Goal: Task Accomplishment & Management: Use online tool/utility

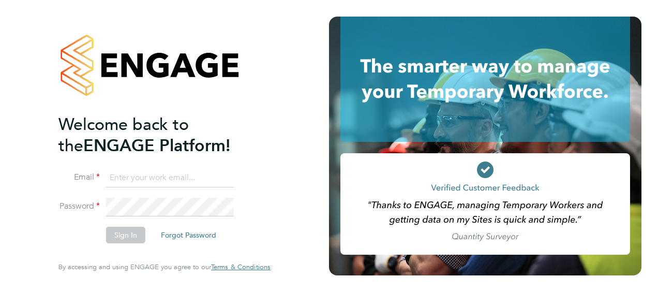
type input "[EMAIL_ADDRESS][DOMAIN_NAME]"
click at [128, 234] on button "Sign In" at bounding box center [125, 234] width 39 height 17
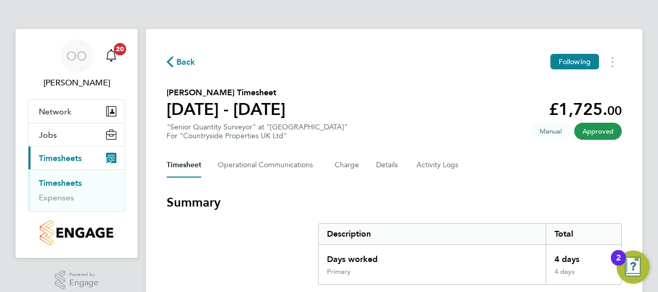
click at [82, 180] on link "Timesheets" at bounding box center [60, 183] width 43 height 10
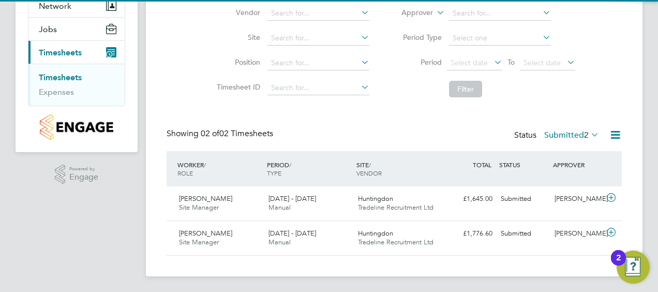
scroll to position [105, 0]
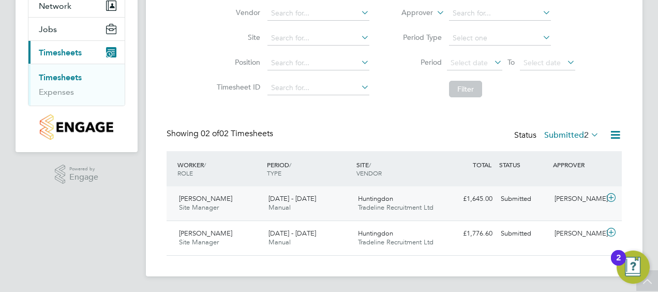
click at [201, 200] on span "[PERSON_NAME]" at bounding box center [205, 198] width 53 height 9
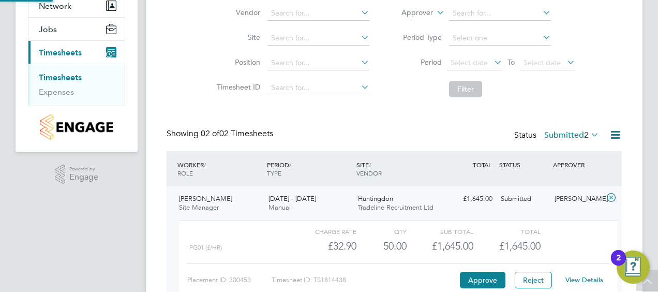
scroll to position [18, 101]
click at [484, 278] on button "Approve" at bounding box center [483, 279] width 46 height 17
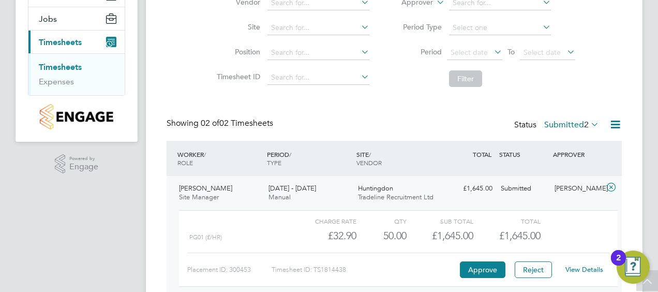
scroll to position [97, 0]
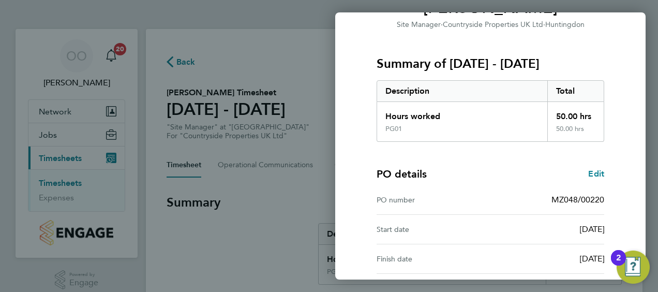
scroll to position [203, 0]
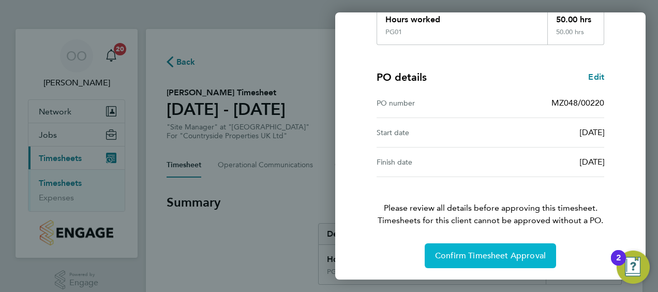
click at [491, 261] on button "Confirm Timesheet Approval" at bounding box center [490, 255] width 131 height 25
